Goal: Transaction & Acquisition: Download file/media

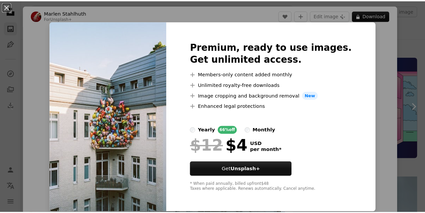
scroll to position [146, 0]
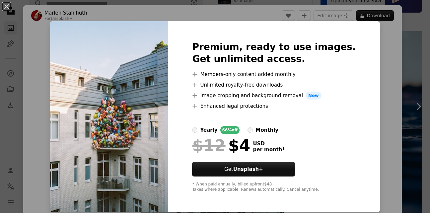
click at [382, 69] on div "An X shape Premium, ready to use images. Get unlimited access. A plus sign Memb…" at bounding box center [215, 106] width 430 height 213
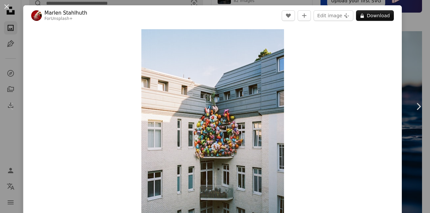
click at [404, 59] on div "An X shape Chevron left Chevron right [PERSON_NAME] For Unsplash+ A heart A plu…" at bounding box center [215, 106] width 430 height 213
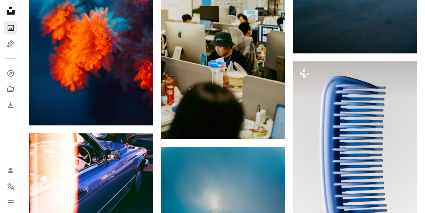
scroll to position [544, 0]
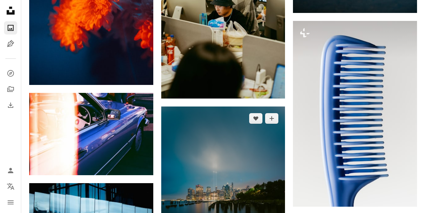
click at [242, 143] on img at bounding box center [223, 199] width 124 height 186
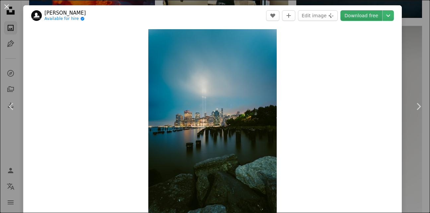
click at [365, 18] on link "Download free" at bounding box center [361, 15] width 42 height 11
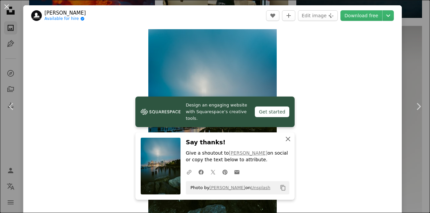
click at [285, 137] on icon "An X shape" at bounding box center [288, 139] width 8 height 8
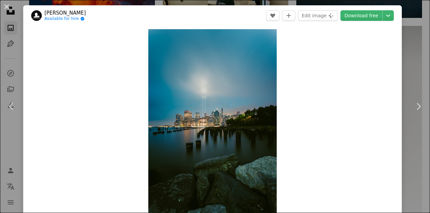
click at [416, 43] on div "An X shape Chevron left Chevron right [PERSON_NAME] Available for hire A checkm…" at bounding box center [215, 106] width 430 height 213
